Goal: Navigation & Orientation: Find specific page/section

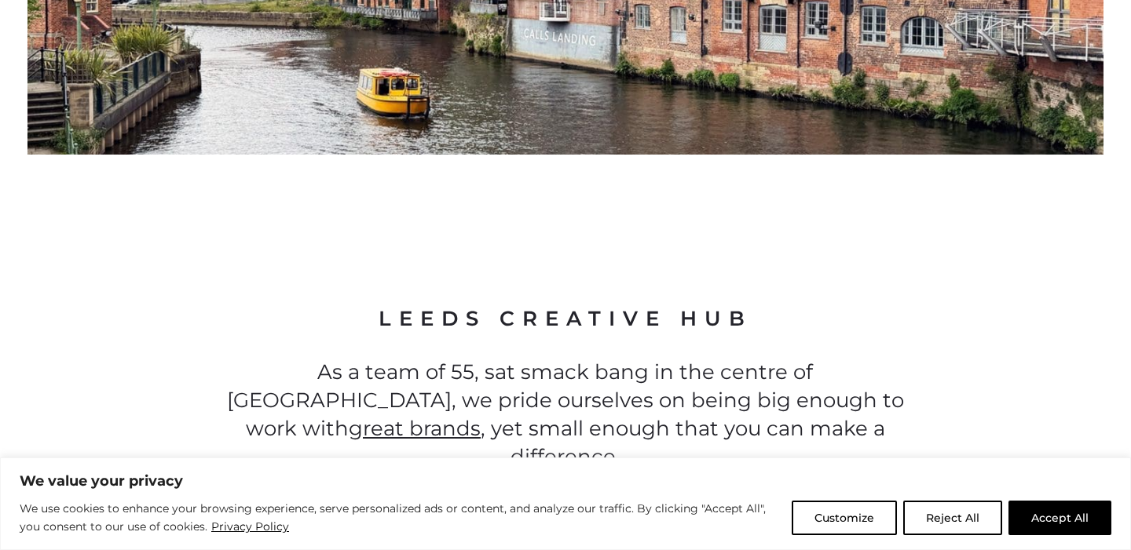
scroll to position [1459, 0]
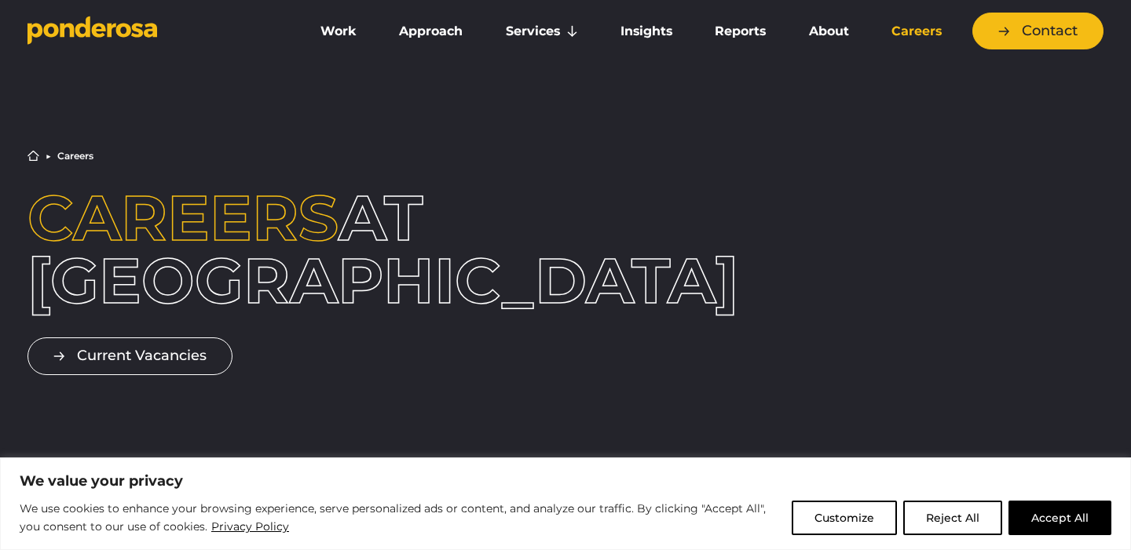
click at [920, 27] on link "Careers" at bounding box center [916, 31] width 86 height 33
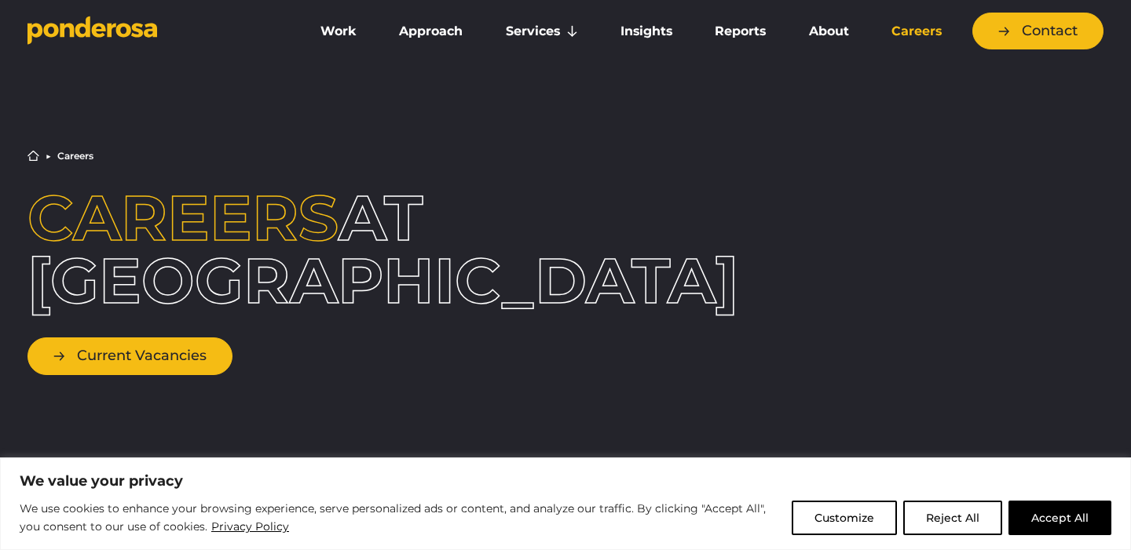
click at [206, 348] on link "Current Vacancies" at bounding box center [129, 356] width 205 height 37
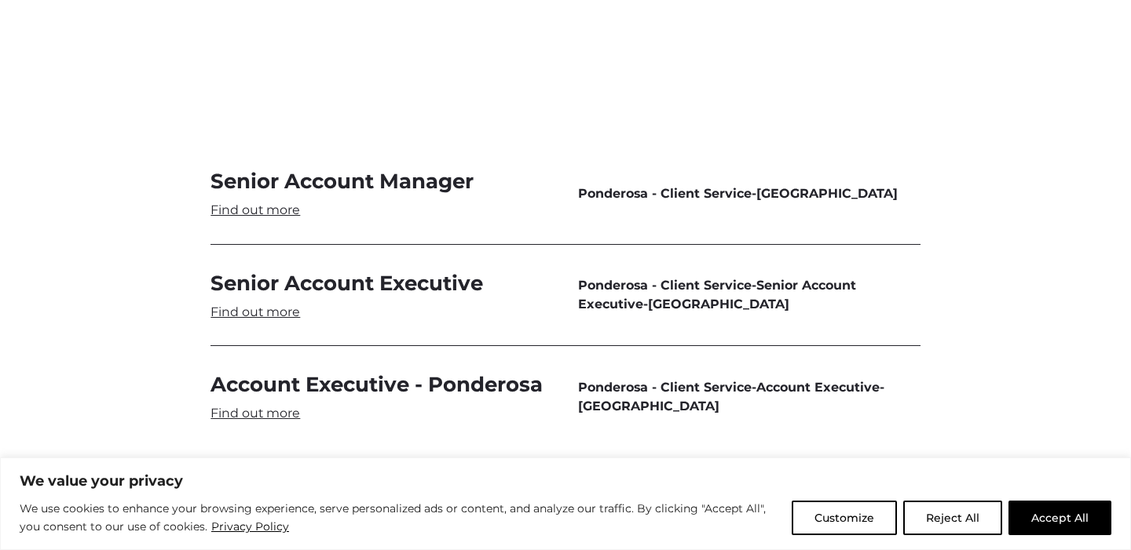
scroll to position [4708, 0]
